Goal: Information Seeking & Learning: Understand process/instructions

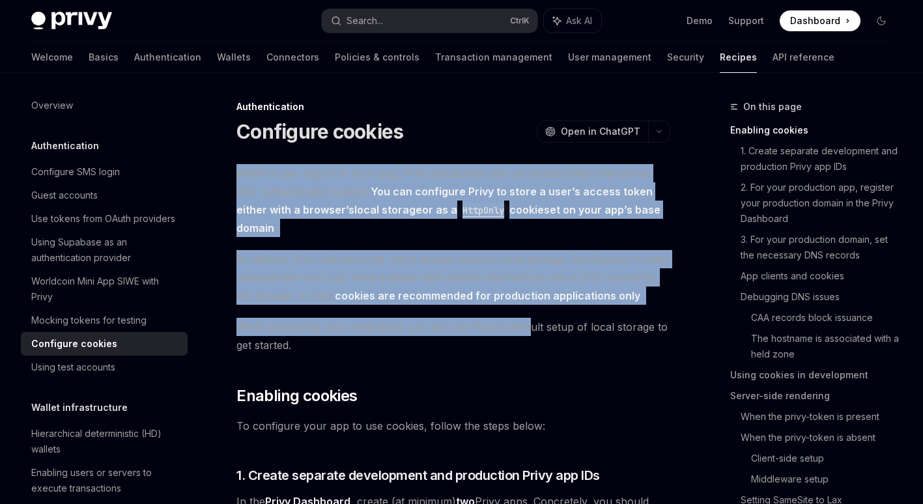
click at [527, 324] on span "While developing your integration, you can use Privy’s default setup of local s…" at bounding box center [453, 336] width 434 height 36
click at [509, 321] on span "While developing your integration, you can use Privy’s default setup of local s…" at bounding box center [453, 336] width 434 height 36
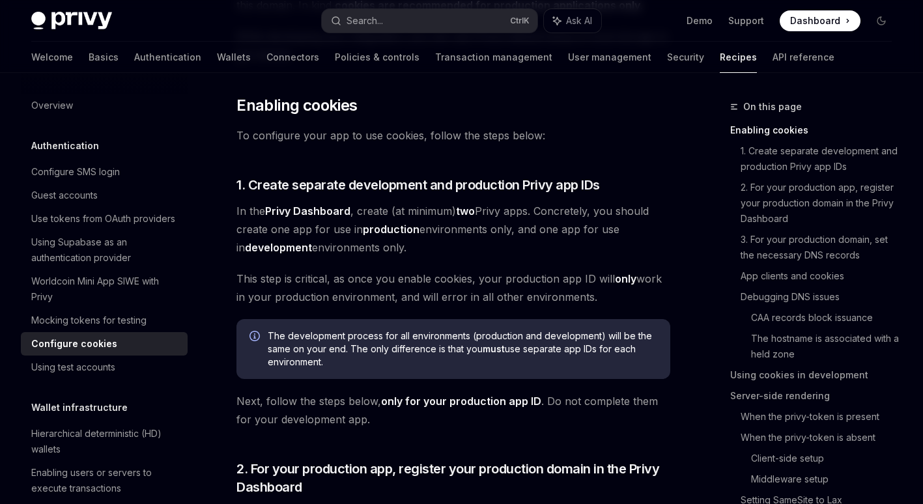
scroll to position [326, 0]
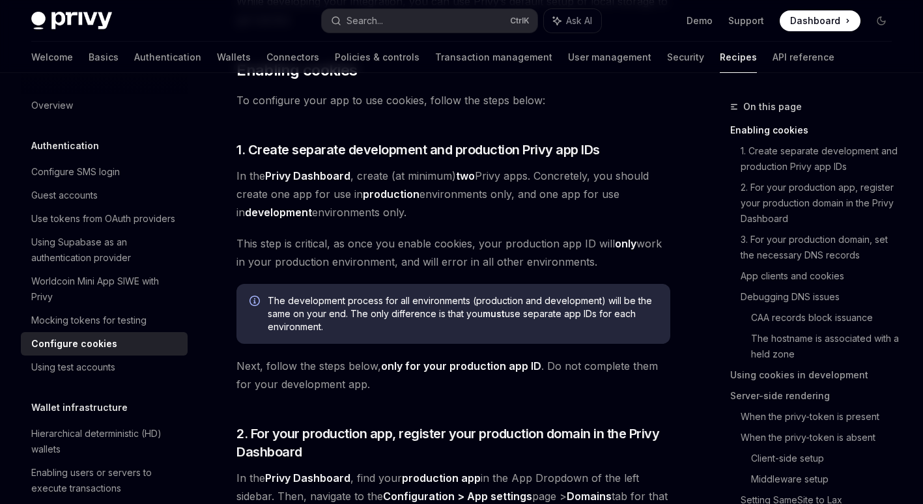
drag, startPoint x: 225, startPoint y: 169, endPoint x: 470, endPoint y: 212, distance: 249.4
click at [470, 212] on span "In the Privy Dashboard , create (at minimum) two Privy apps. Concretely, you sh…" at bounding box center [453, 194] width 434 height 55
click at [460, 195] on span "In the Privy Dashboard , create (at minimum) two Privy apps. Concretely, you sh…" at bounding box center [453, 194] width 434 height 55
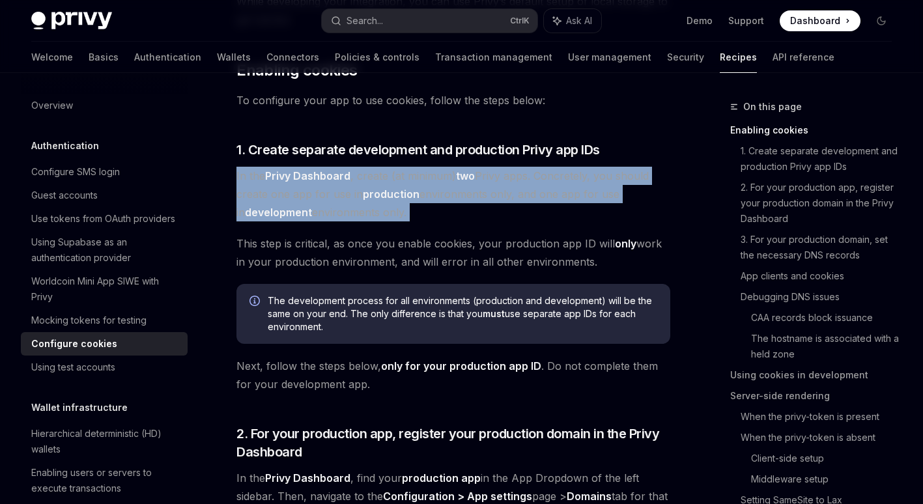
click at [462, 197] on span "In the Privy Dashboard , create (at minimum) two Privy apps. Concretely, you sh…" at bounding box center [453, 194] width 434 height 55
drag, startPoint x: 462, startPoint y: 197, endPoint x: 447, endPoint y: 219, distance: 27.3
click at [464, 221] on span "In the Privy Dashboard , create (at minimum) two Privy apps. Concretely, you sh…" at bounding box center [453, 194] width 434 height 55
click at [440, 218] on span "In the Privy Dashboard , create (at minimum) two Privy apps. Concretely, you sh…" at bounding box center [453, 194] width 434 height 55
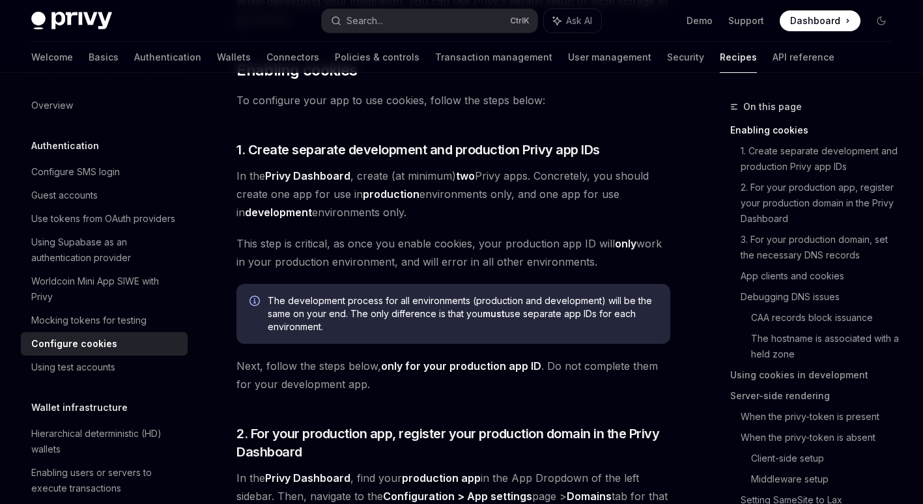
drag, startPoint x: 239, startPoint y: 171, endPoint x: 627, endPoint y: 261, distance: 398.6
click at [627, 261] on span "This step is critical, as once you enable cookies, your production app ID will …" at bounding box center [453, 252] width 434 height 36
click at [547, 209] on span "In the Privy Dashboard , create (at minimum) two Privy apps. Concretely, you sh…" at bounding box center [453, 194] width 434 height 55
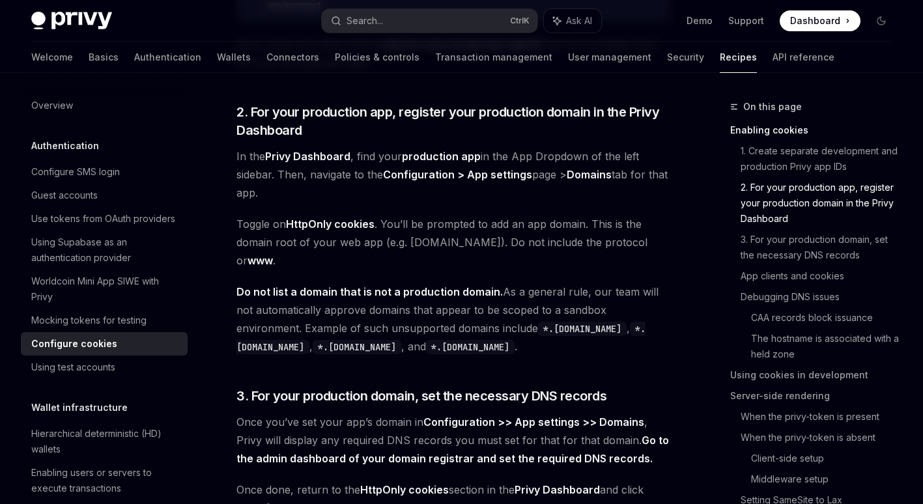
scroll to position [651, 0]
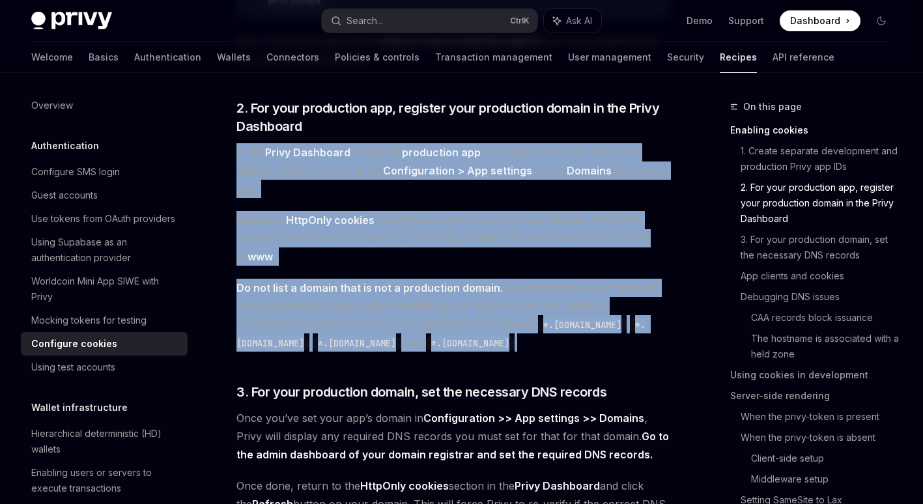
drag, startPoint x: 259, startPoint y: 141, endPoint x: 498, endPoint y: 325, distance: 301.4
drag, startPoint x: 498, startPoint y: 325, endPoint x: 499, endPoint y: 318, distance: 7.2
click at [498, 325] on span "Do not list a domain that is not a production domain. As a general rule, our te…" at bounding box center [453, 315] width 434 height 73
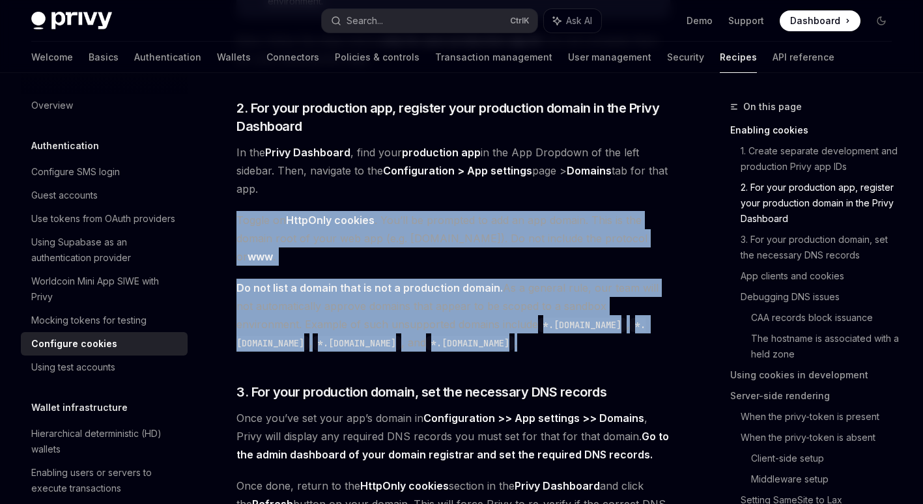
drag, startPoint x: 219, startPoint y: 219, endPoint x: 461, endPoint y: 327, distance: 264.5
drag, startPoint x: 461, startPoint y: 327, endPoint x: 452, endPoint y: 327, distance: 9.1
click at [461, 327] on span "Do not list a domain that is not a production domain. As a general rule, our te…" at bounding box center [453, 315] width 434 height 73
click at [450, 327] on span "Do not list a domain that is not a production domain. As a general rule, our te…" at bounding box center [453, 315] width 434 height 73
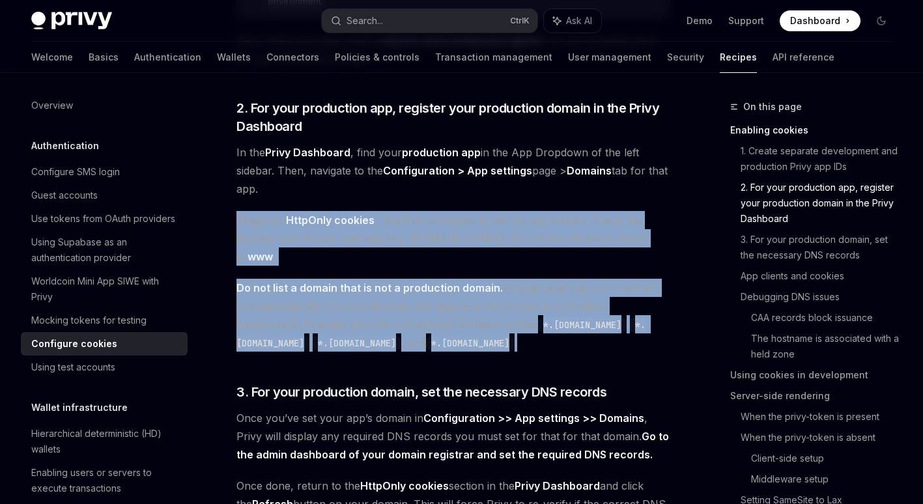
drag, startPoint x: 477, startPoint y: 236, endPoint x: 516, endPoint y: 326, distance: 98.6
click at [442, 212] on span "Toggle on HttpOnly cookies . You’ll be prompted to add an app domain. This is t…" at bounding box center [453, 238] width 434 height 55
click at [380, 216] on span "Toggle on HttpOnly cookies . You’ll be prompted to add an app domain. This is t…" at bounding box center [453, 238] width 434 height 55
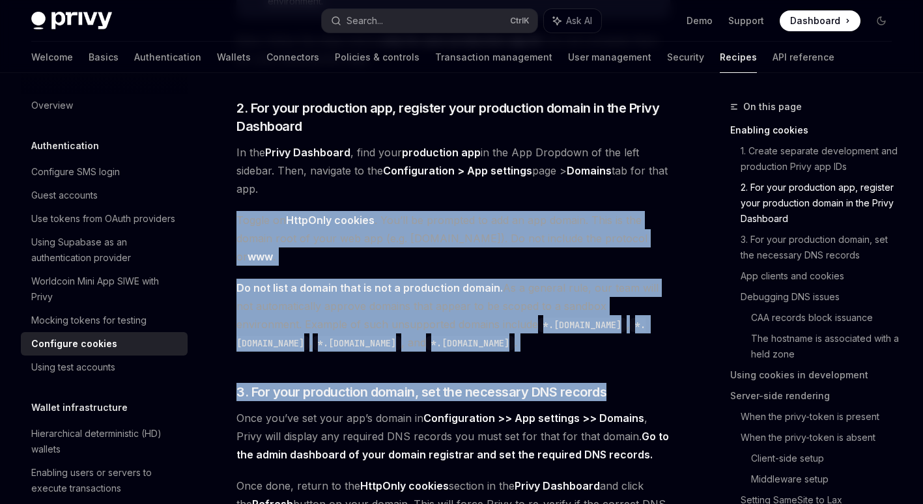
drag, startPoint x: 380, startPoint y: 216, endPoint x: 609, endPoint y: 343, distance: 262.1
drag, startPoint x: 609, startPoint y: 343, endPoint x: 530, endPoint y: 330, distance: 80.5
click at [502, 325] on span "Do not list a domain that is not a production domain. As a general rule, our te…" at bounding box center [453, 315] width 434 height 73
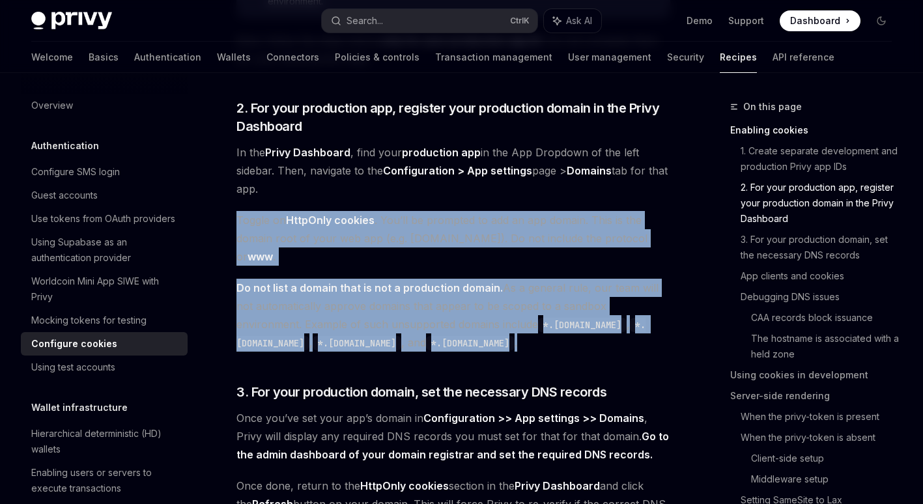
drag, startPoint x: 237, startPoint y: 225, endPoint x: 477, endPoint y: 322, distance: 259.4
click at [477, 322] on span "Do not list a domain that is not a production domain. As a general rule, our te…" at bounding box center [453, 315] width 434 height 73
click at [405, 281] on strong "Do not list a domain that is not a production domain." at bounding box center [369, 287] width 266 height 13
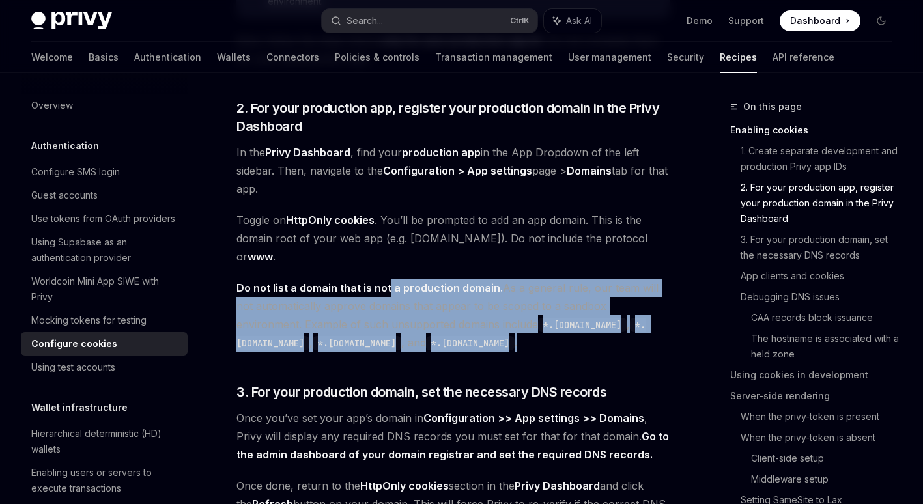
drag, startPoint x: 413, startPoint y: 268, endPoint x: 566, endPoint y: 322, distance: 162.5
click at [566, 322] on span "Do not list a domain that is not a production domain. As a general rule, our te…" at bounding box center [453, 315] width 434 height 73
drag, startPoint x: 566, startPoint y: 322, endPoint x: 544, endPoint y: 260, distance: 66.3
click at [566, 321] on span "Do not list a domain that is not a production domain. As a general rule, our te…" at bounding box center [453, 315] width 434 height 73
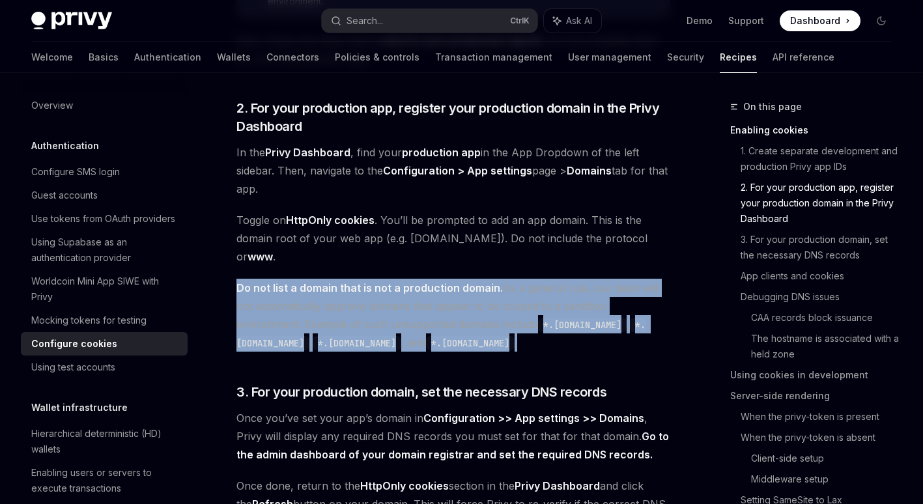
drag, startPoint x: 256, startPoint y: 262, endPoint x: 515, endPoint y: 319, distance: 265.5
click at [515, 319] on span "Do not list a domain that is not a production domain. As a general rule, our te…" at bounding box center [453, 315] width 434 height 73
drag, startPoint x: 515, startPoint y: 319, endPoint x: 514, endPoint y: 287, distance: 32.6
click at [515, 319] on span "Do not list a domain that is not a production domain. As a general rule, our te…" at bounding box center [453, 315] width 434 height 73
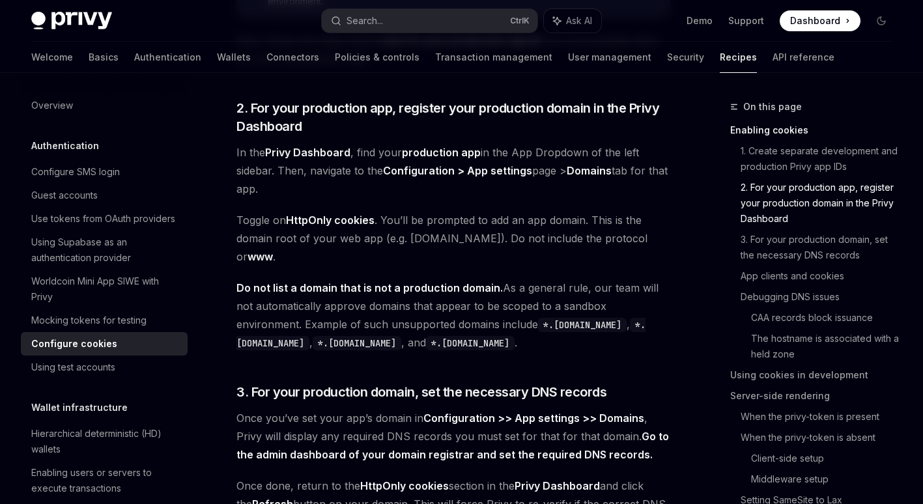
click at [516, 279] on span "Do not list a domain that is not a production domain. As a general rule, our te…" at bounding box center [453, 315] width 434 height 73
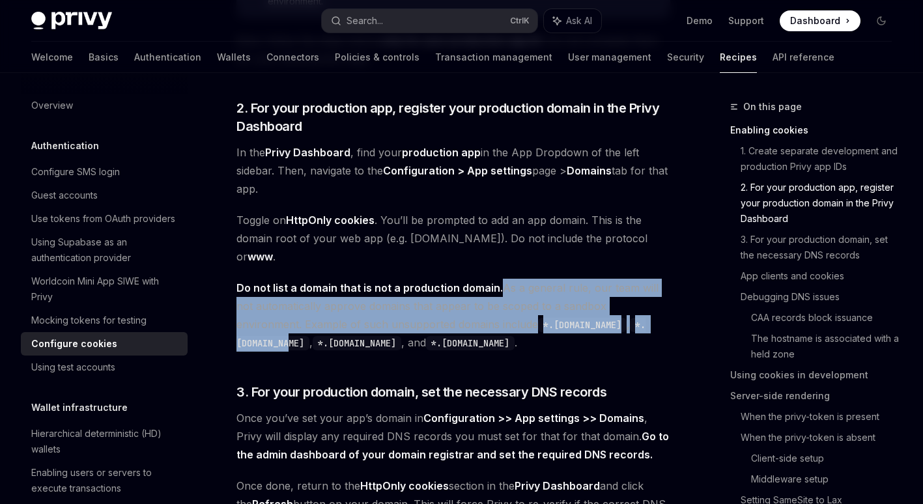
drag, startPoint x: 498, startPoint y: 266, endPoint x: 625, endPoint y: 314, distance: 136.2
click at [625, 314] on span "Do not list a domain that is not a production domain. As a general rule, our te…" at bounding box center [453, 315] width 434 height 73
drag, startPoint x: 625, startPoint y: 314, endPoint x: 480, endPoint y: 311, distance: 145.3
click at [625, 314] on span "Do not list a domain that is not a production domain. As a general rule, our te…" at bounding box center [453, 315] width 434 height 73
click at [290, 281] on span "Do not list a domain that is not a production domain. As a general rule, our te…" at bounding box center [453, 315] width 434 height 73
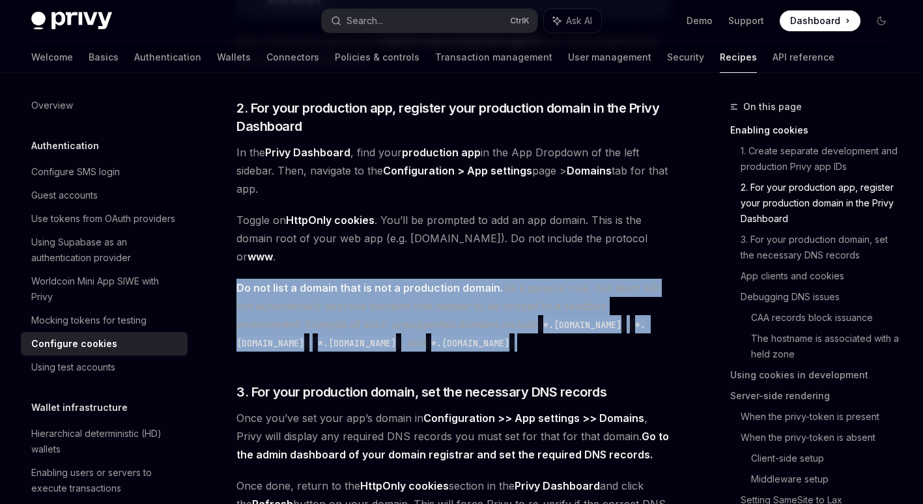
drag, startPoint x: 248, startPoint y: 267, endPoint x: 505, endPoint y: 318, distance: 262.2
click at [505, 318] on span "Do not list a domain that is not a production domain. As a general rule, our te…" at bounding box center [453, 315] width 434 height 73
click at [498, 279] on span "Do not list a domain that is not a production domain. As a general rule, our te…" at bounding box center [453, 315] width 434 height 73
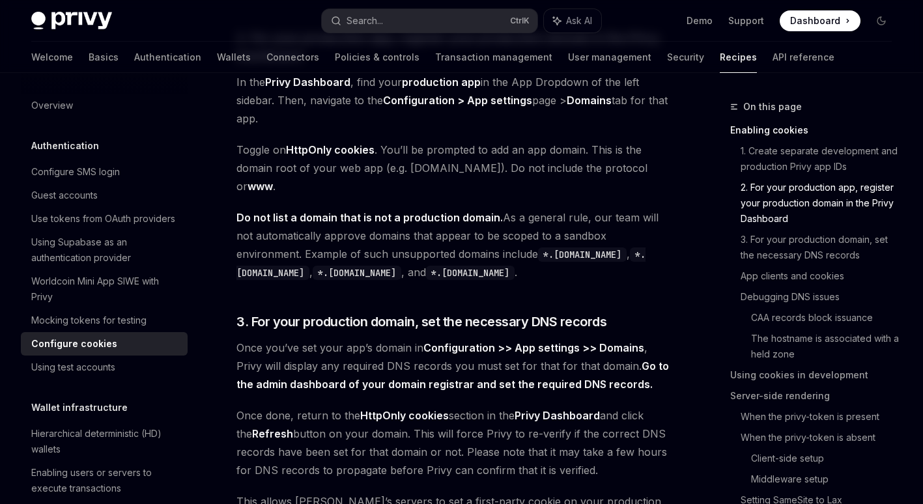
scroll to position [912, 0]
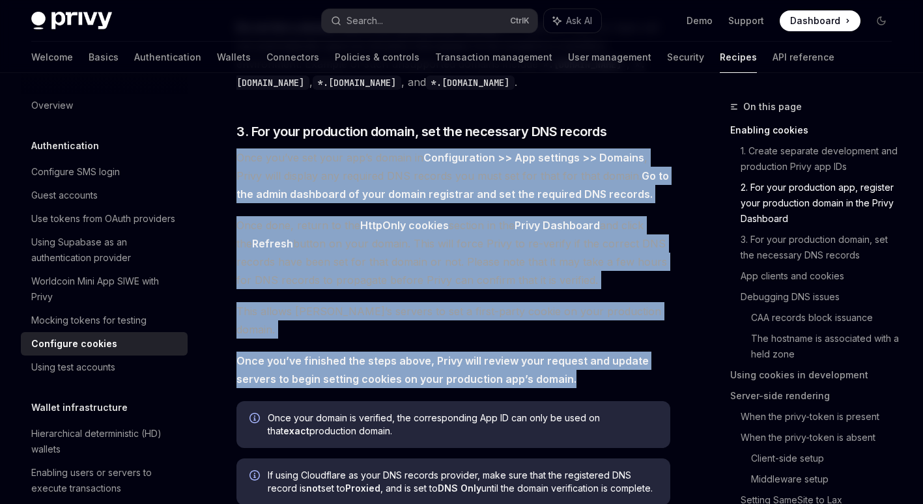
drag, startPoint x: 495, startPoint y: 138, endPoint x: 584, endPoint y: 337, distance: 217.8
drag, startPoint x: 584, startPoint y: 337, endPoint x: 534, endPoint y: 203, distance: 142.6
click at [534, 219] on strong "Privy Dashboard" at bounding box center [557, 225] width 85 height 13
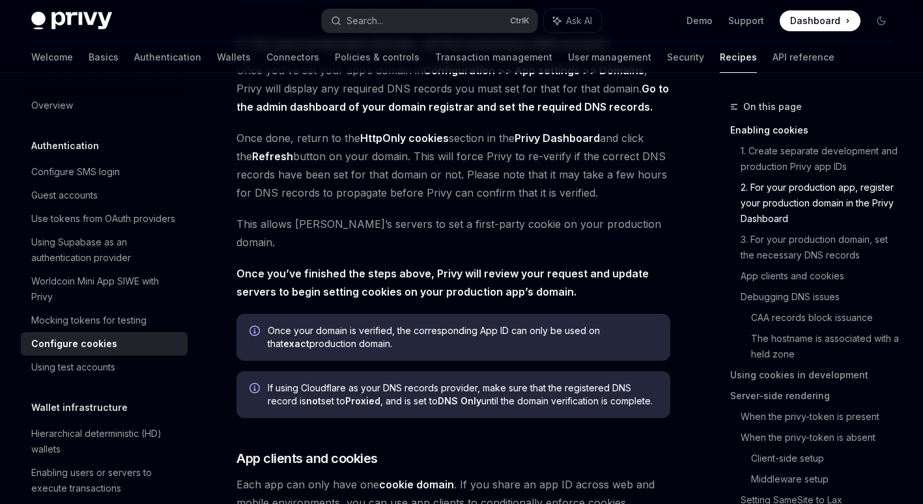
scroll to position [1172, 0]
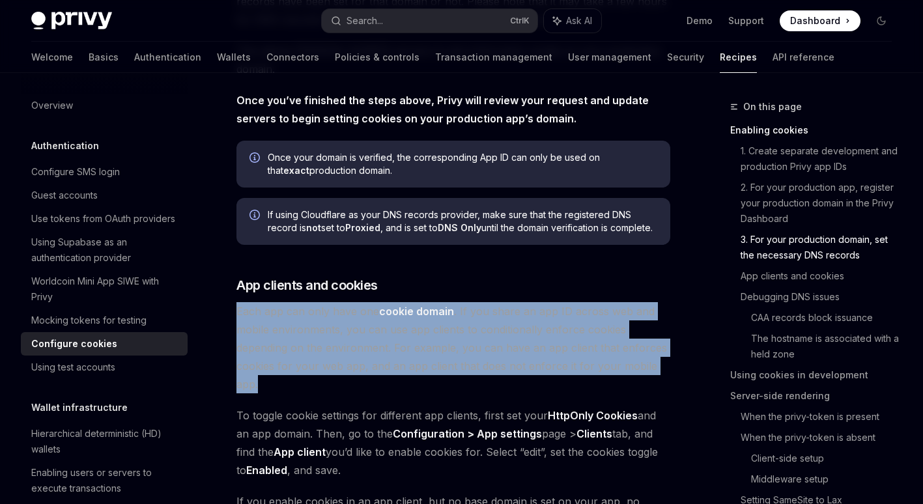
drag, startPoint x: 283, startPoint y: 286, endPoint x: 423, endPoint y: 360, distance: 157.9
click at [410, 317] on span "Each app can only have one cookie domain . If you share an app ID across web an…" at bounding box center [453, 347] width 434 height 91
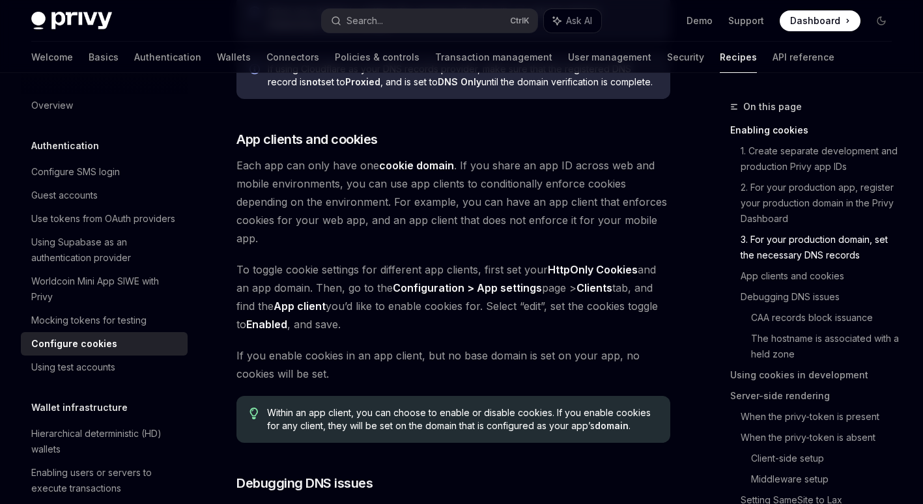
scroll to position [1563, 0]
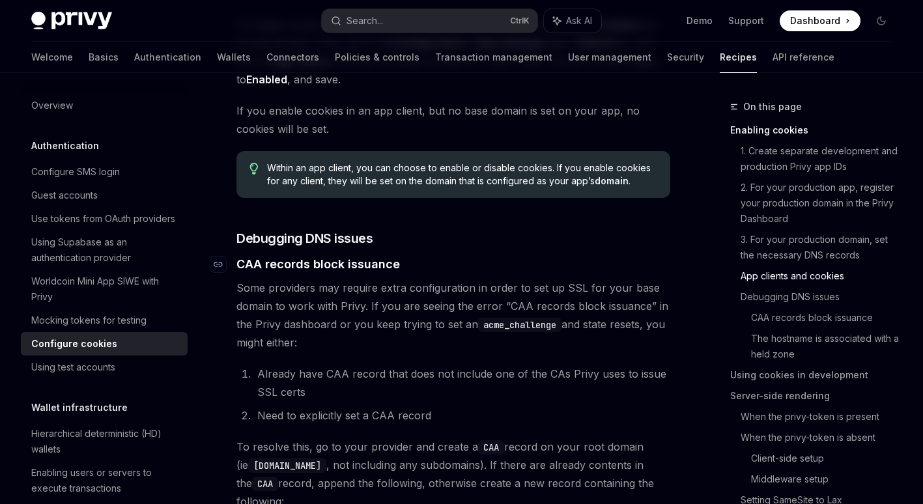
click at [317, 255] on span "CAA records block issuance" at bounding box center [317, 264] width 163 height 18
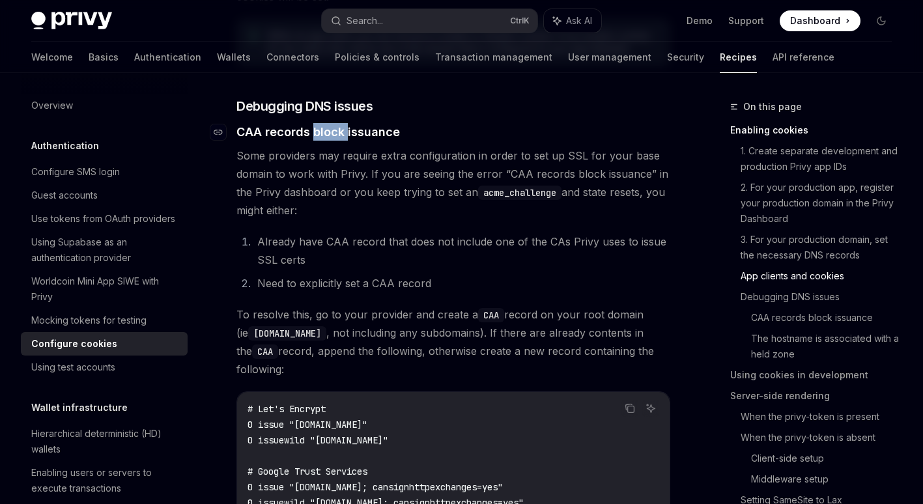
scroll to position [1696, 0]
drag, startPoint x: 317, startPoint y: 236, endPoint x: 280, endPoint y: 187, distance: 61.5
click at [280, 187] on span "Some providers may require extra configuration in order to set up SSL for your …" at bounding box center [453, 182] width 434 height 73
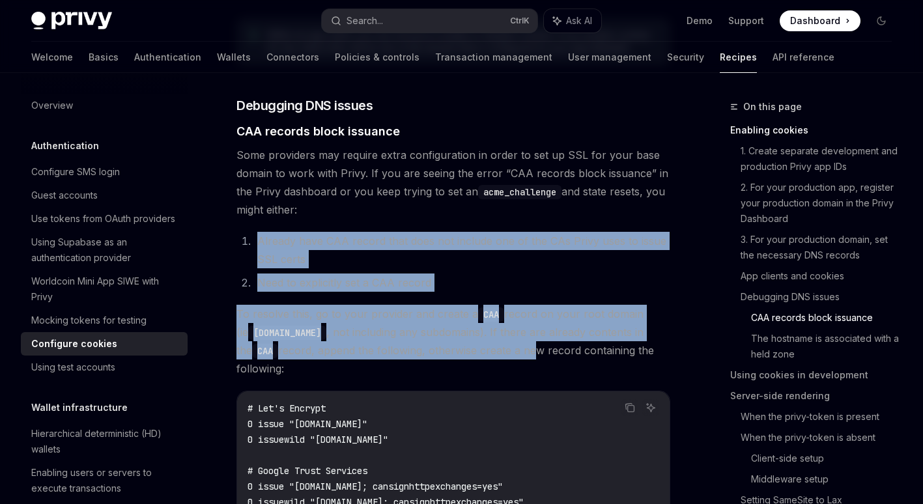
drag, startPoint x: 283, startPoint y: 210, endPoint x: 484, endPoint y: 324, distance: 230.4
drag, startPoint x: 484, startPoint y: 324, endPoint x: 466, endPoint y: 325, distance: 17.6
click at [479, 324] on span "To resolve this, go to your provider and create a CAA record on your root domai…" at bounding box center [453, 341] width 434 height 73
click at [436, 318] on span "To resolve this, go to your provider and create a CAA record on your root domai…" at bounding box center [453, 341] width 434 height 73
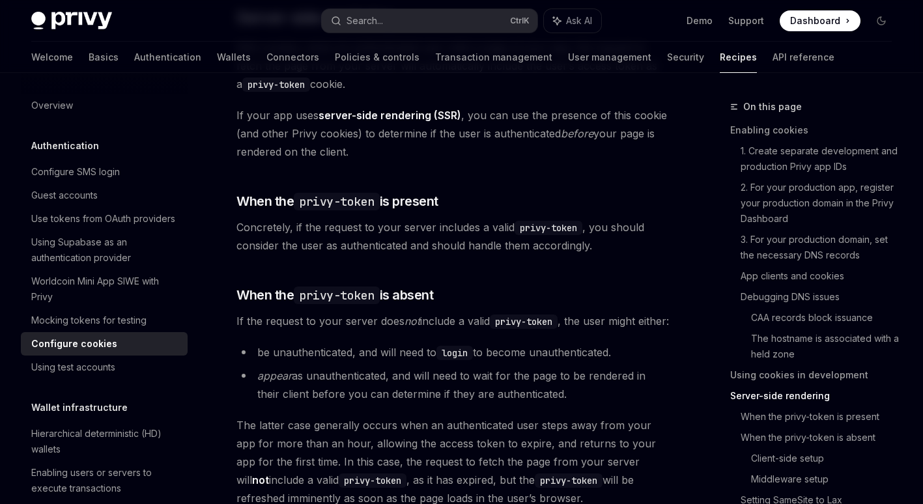
scroll to position [2543, 0]
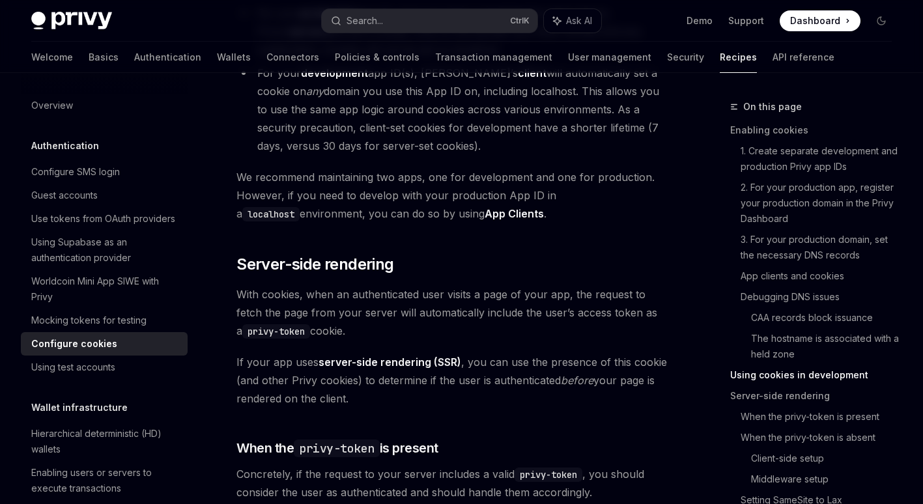
drag, startPoint x: 312, startPoint y: 247, endPoint x: 500, endPoint y: 293, distance: 193.8
click at [500, 293] on div "Authentication Configure cookies OpenAI Open in ChatGPT OpenAI Open in ChatGPT …" at bounding box center [331, 185] width 683 height 5258
drag, startPoint x: 500, startPoint y: 293, endPoint x: 487, endPoint y: 276, distance: 21.9
click at [500, 293] on span "With cookies, when an authenticated user visits a page of your app, the request…" at bounding box center [453, 312] width 434 height 55
click at [487, 285] on span "With cookies, when an authenticated user visits a page of your app, the request…" at bounding box center [453, 312] width 434 height 55
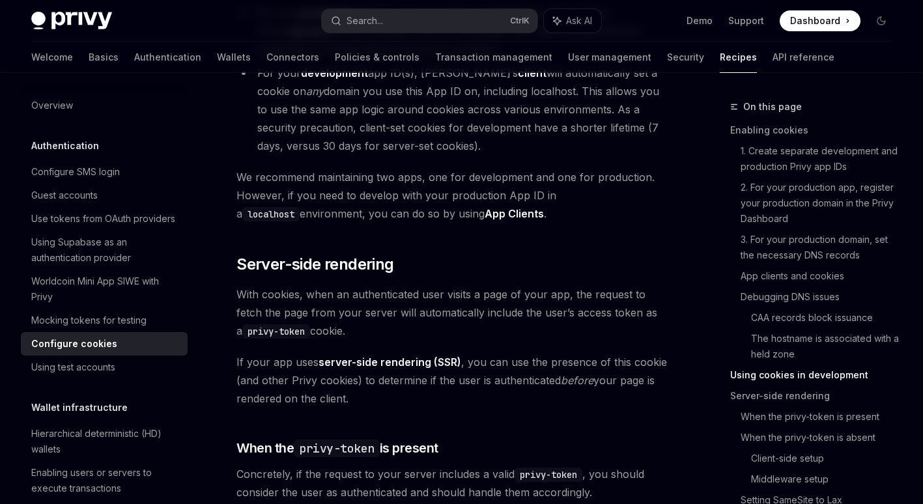
drag, startPoint x: 227, startPoint y: 315, endPoint x: 511, endPoint y: 356, distance: 286.9
click at [511, 356] on div "Authentication Configure cookies OpenAI Open in ChatGPT OpenAI Open in ChatGPT …" at bounding box center [331, 185] width 683 height 5258
click at [511, 356] on span "If your app uses server-side rendering (SSR) , you can use the presence of this…" at bounding box center [453, 380] width 434 height 55
click at [502, 353] on span "If your app uses server-side rendering (SSR) , you can use the presence of this…" at bounding box center [453, 380] width 434 height 55
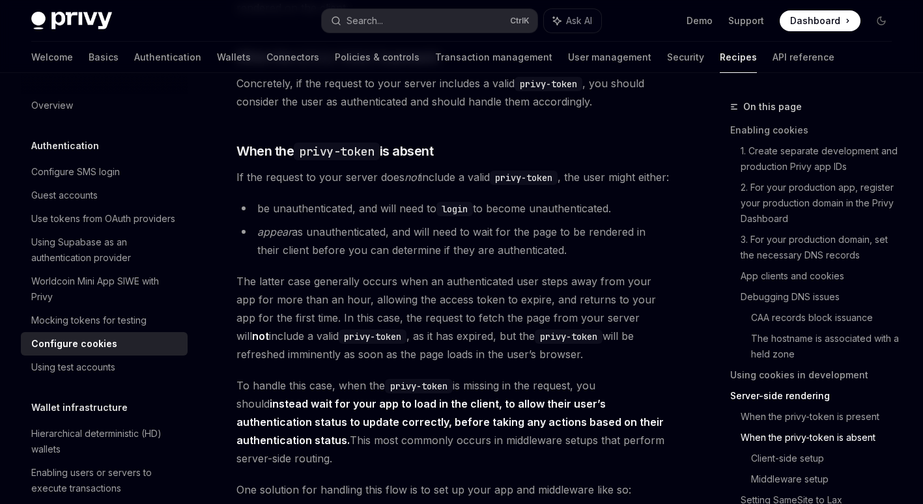
scroll to position [3194, 0]
